Goal: Find specific page/section: Find specific page/section

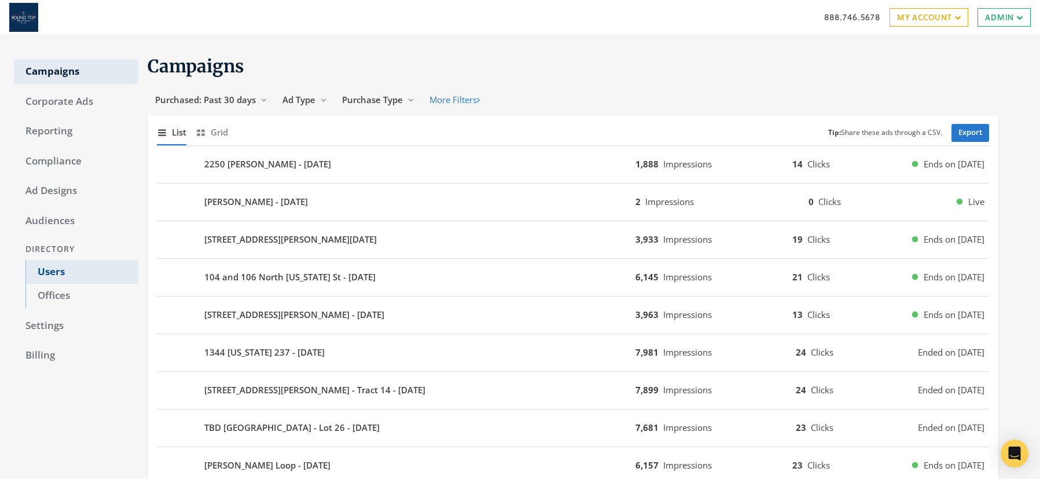
click at [52, 272] on link "Users" at bounding box center [81, 272] width 113 height 24
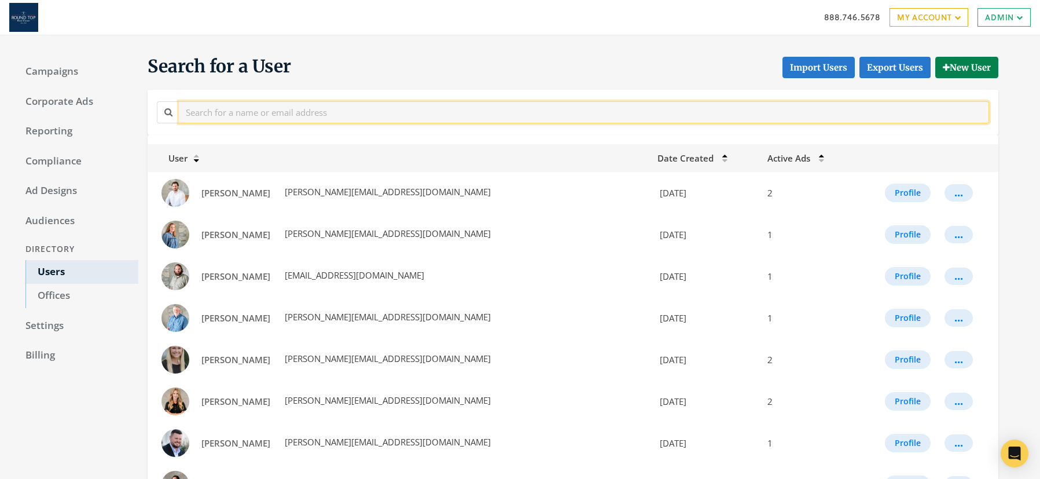
click at [308, 108] on input "text" at bounding box center [584, 111] width 811 height 21
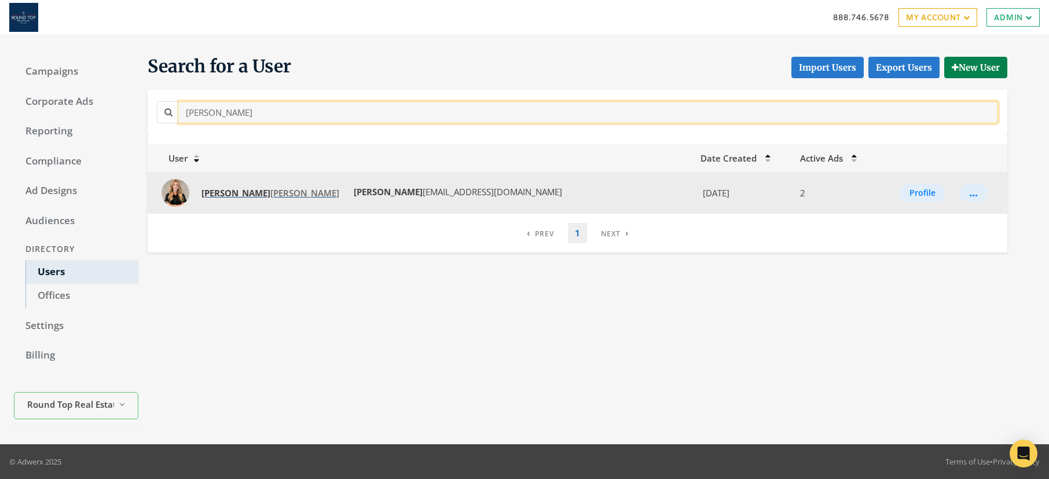
type input "[PERSON_NAME]"
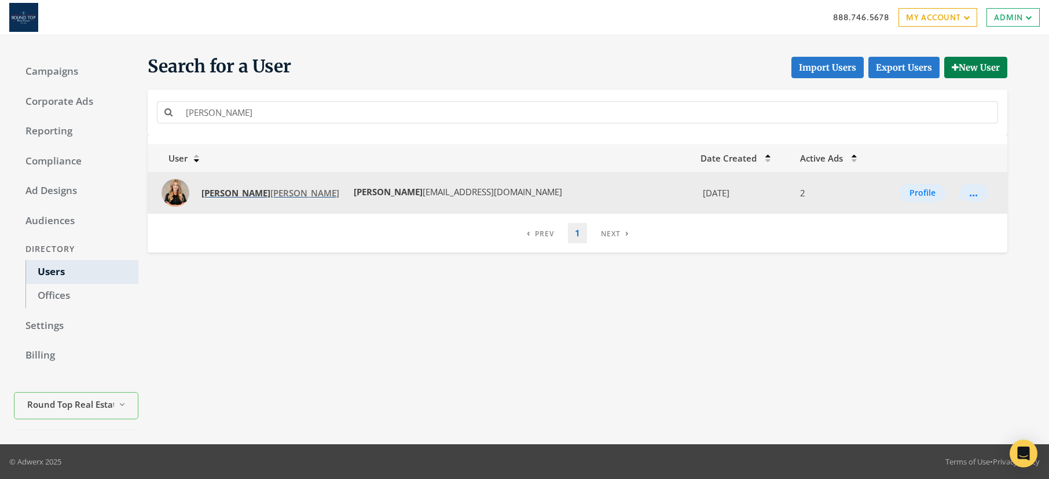
click at [234, 191] on span "[PERSON_NAME] ine [PERSON_NAME]" at bounding box center [270, 193] width 138 height 12
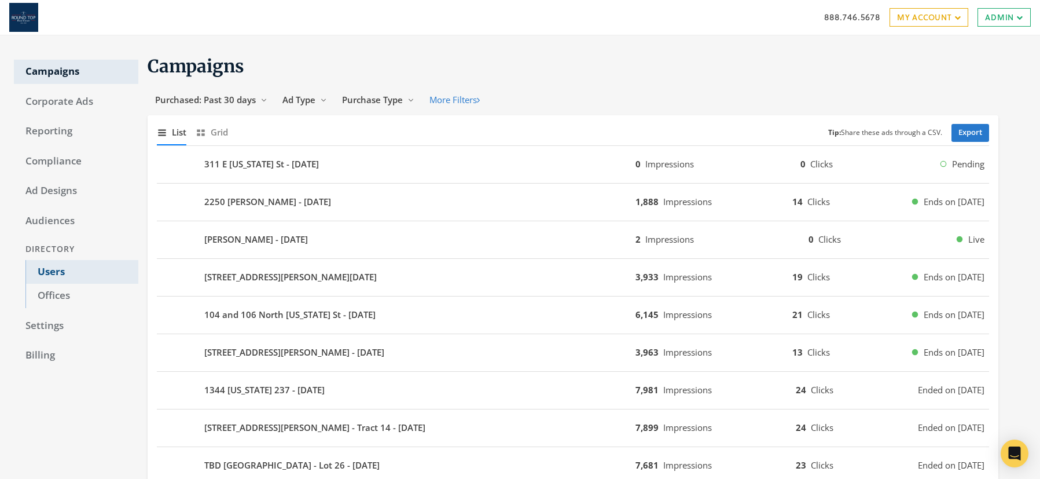
click at [51, 270] on link "Users" at bounding box center [81, 272] width 113 height 24
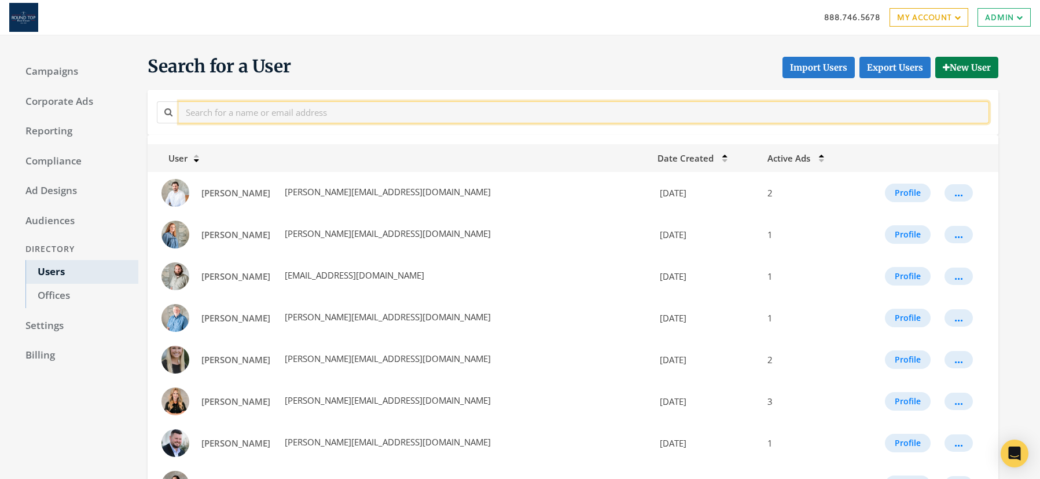
click at [333, 118] on input "text" at bounding box center [584, 111] width 811 height 21
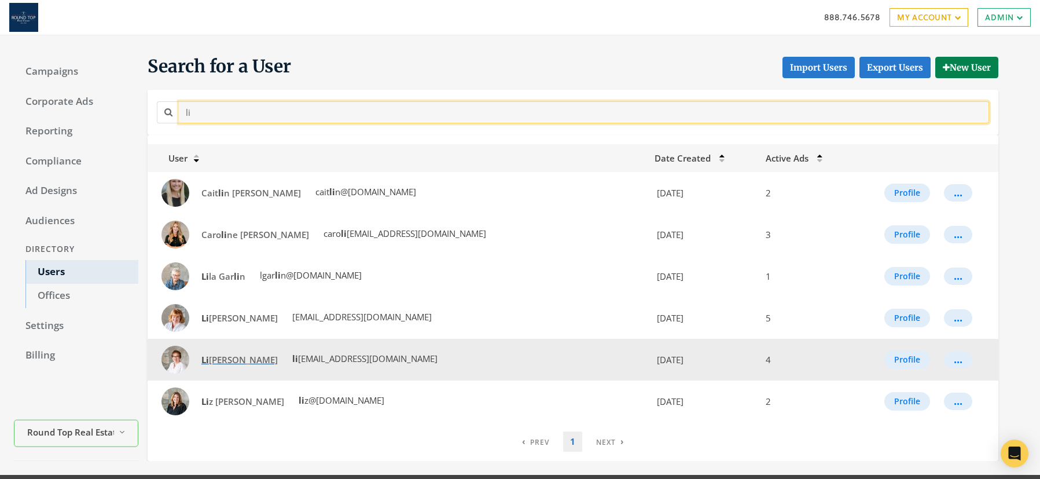
type input "li"
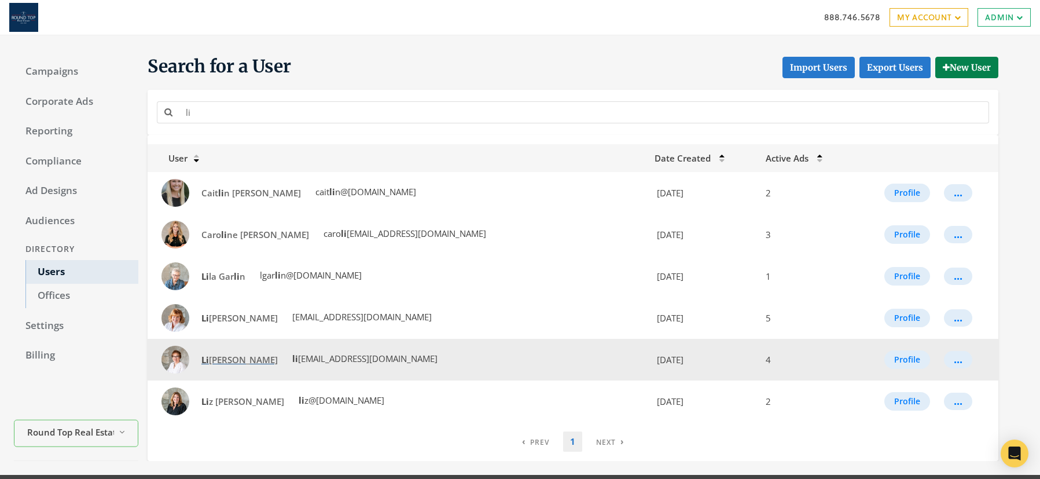
click at [217, 358] on span "Li sa Mayer" at bounding box center [239, 360] width 76 height 12
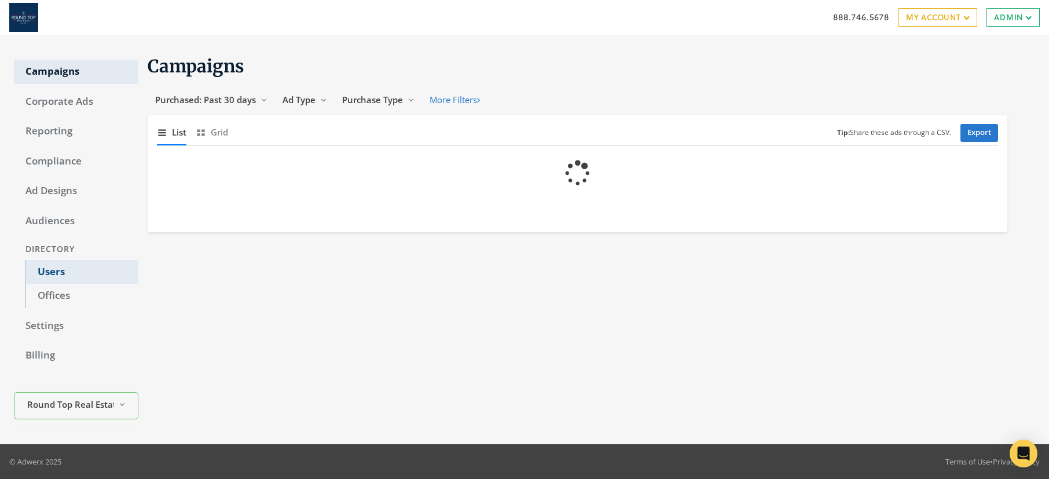
click at [50, 276] on link "Users" at bounding box center [81, 272] width 113 height 24
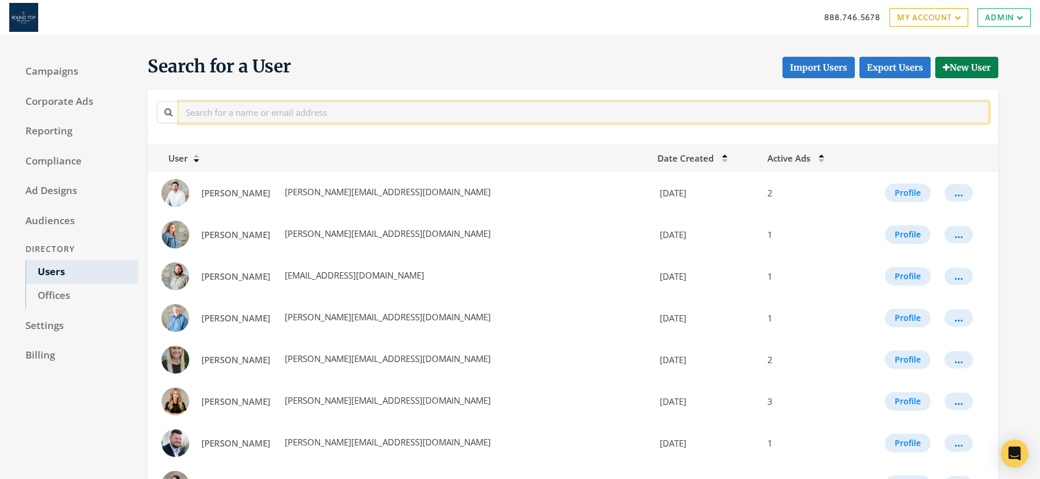
click at [303, 111] on input "text" at bounding box center [584, 111] width 811 height 21
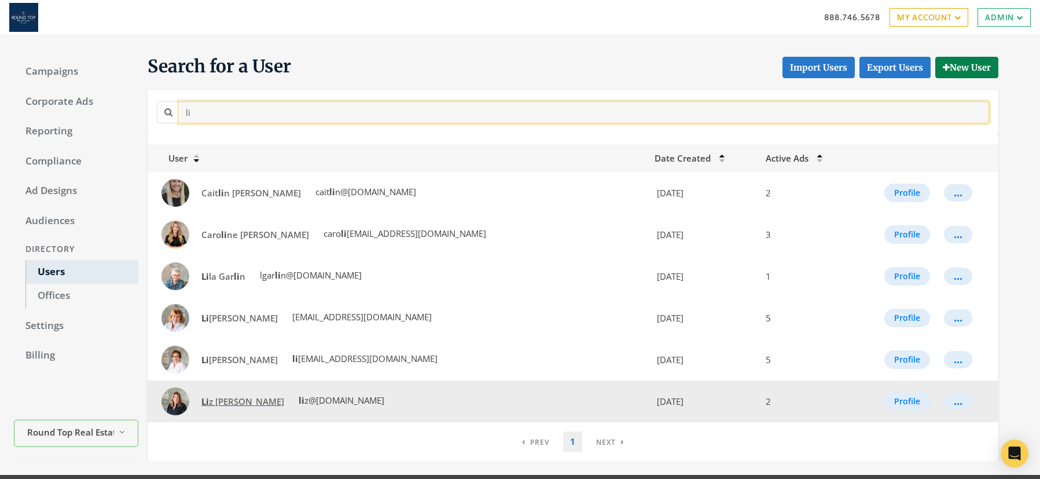
type input "li"
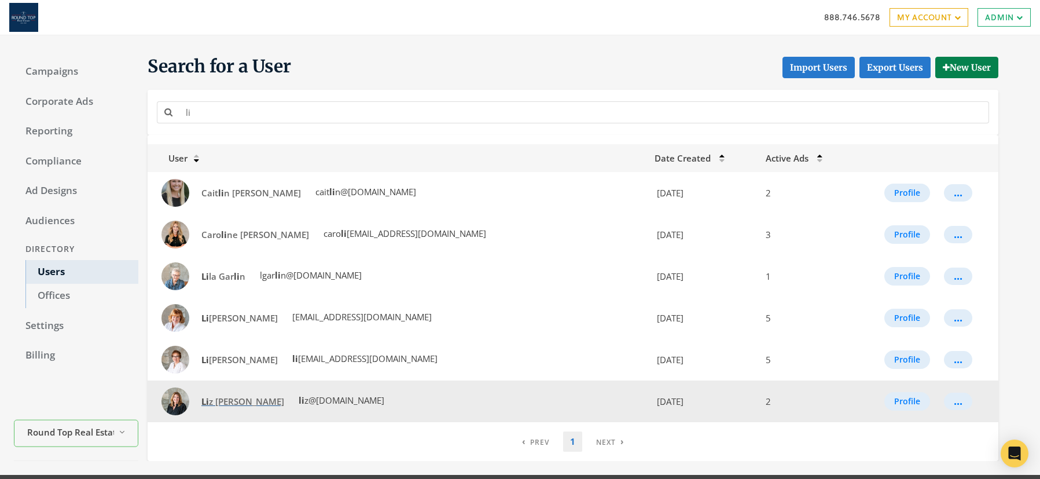
click at [211, 400] on span "Li z Blome" at bounding box center [242, 401] width 83 height 12
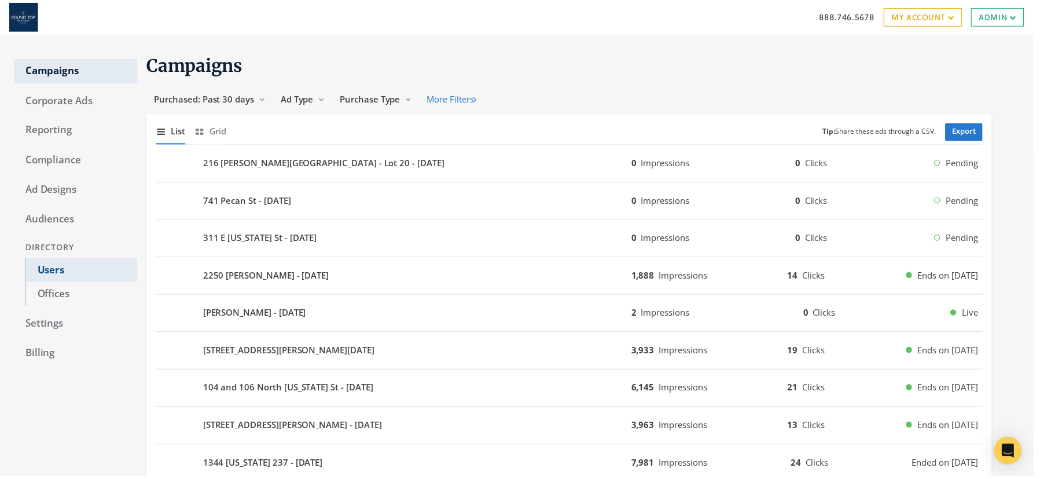
click at [60, 276] on link "Users" at bounding box center [81, 272] width 113 height 24
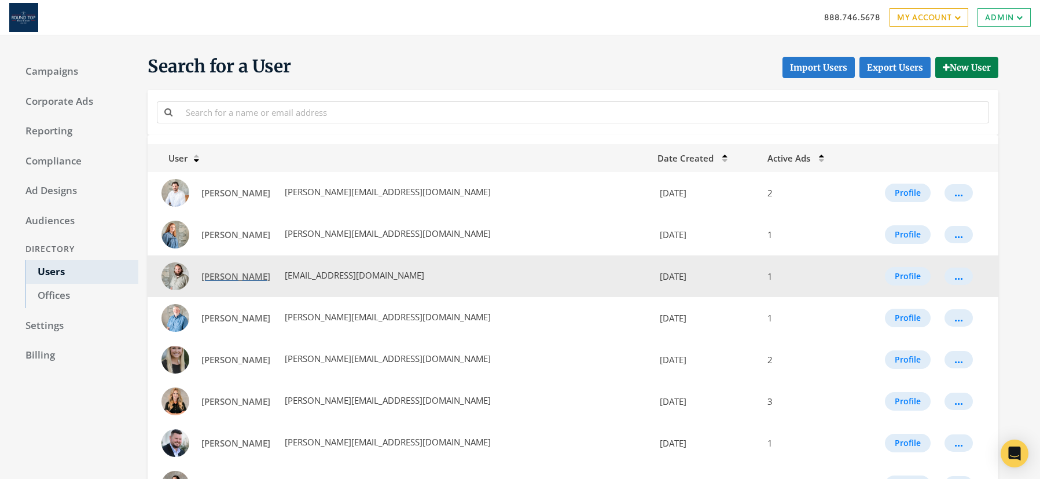
click at [216, 272] on span "[PERSON_NAME]" at bounding box center [235, 276] width 69 height 12
